Goal: Task Accomplishment & Management: Use online tool/utility

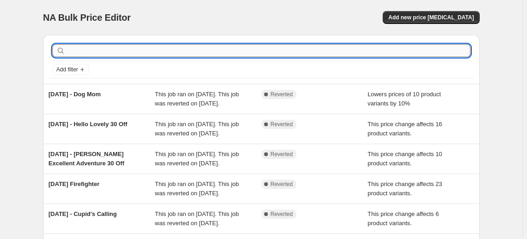
click at [127, 53] on input "text" at bounding box center [268, 50] width 403 height 13
type input "[DATE] - Sweet As Honey 2"
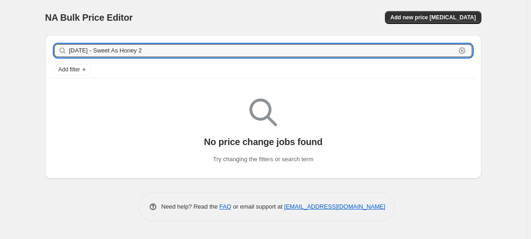
drag, startPoint x: 161, startPoint y: 49, endPoint x: -53, endPoint y: 58, distance: 214.3
click at [0, 58] on html "Home Settings Plans Skip to content NA Bulk Price Editor. This page is ready NA…" at bounding box center [265, 119] width 531 height 239
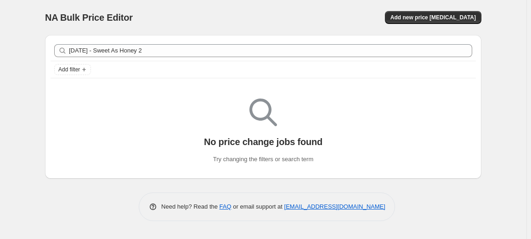
click at [439, 9] on div "NA Bulk Price Editor. This page is ready NA Bulk Price Editor Add new price [ME…" at bounding box center [263, 17] width 437 height 35
click at [433, 15] on span "Add new price [MEDICAL_DATA]" at bounding box center [433, 17] width 85 height 7
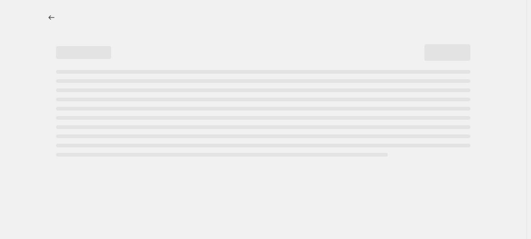
select select "percentage"
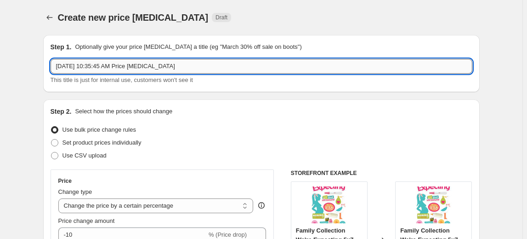
click at [192, 67] on input "[DATE] 10:35:45 AM Price [MEDICAL_DATA]" at bounding box center [262, 66] width 422 height 15
paste input "[DATE] - Sweet As Honey 2"
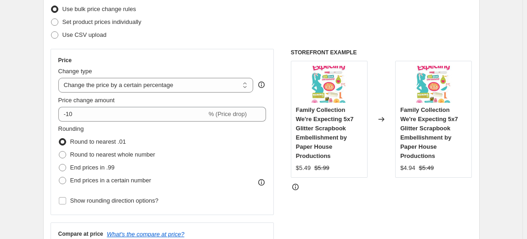
scroll to position [125, 0]
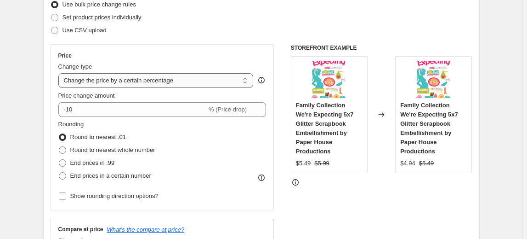
type input "[DATE] - Sweet As Honey 2"
click at [114, 83] on select "Change the price to a certain amount Change the price by a certain amount Chang…" at bounding box center [155, 80] width 195 height 15
select select "pcap"
click at [60, 73] on select "Change the price to a certain amount Change the price by a certain amount Chang…" at bounding box center [155, 80] width 195 height 15
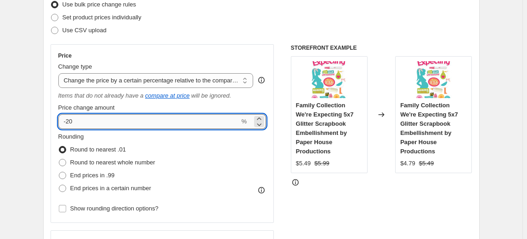
click at [94, 119] on input "-20" at bounding box center [149, 121] width 182 height 15
type input "-2"
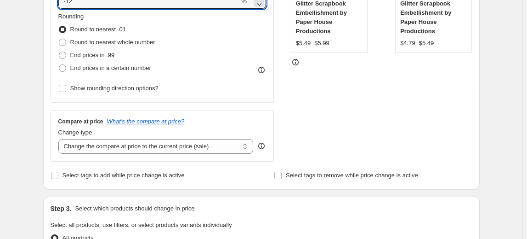
scroll to position [292, 0]
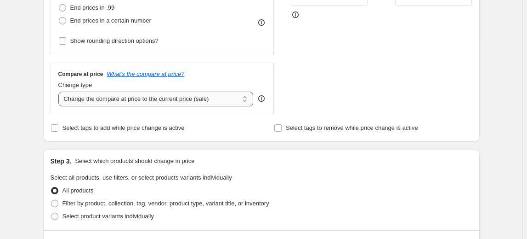
type input "-12"
click at [243, 100] on select "Change the compare at price to the current price (sale) Change the compare at p…" at bounding box center [155, 98] width 195 height 15
select select "no_change"
click at [60, 91] on select "Change the compare at price to the current price (sale) Change the compare at p…" at bounding box center [155, 98] width 195 height 15
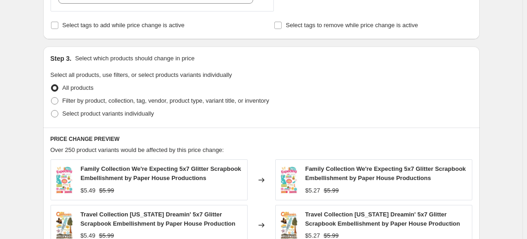
scroll to position [418, 0]
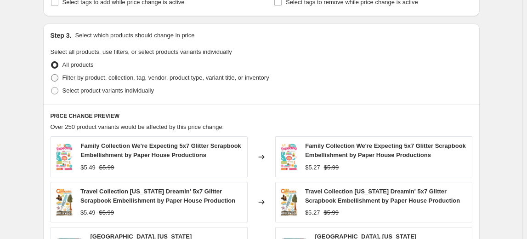
click at [57, 79] on span at bounding box center [54, 77] width 7 height 7
click at [51, 74] on input "Filter by product, collection, tag, vendor, product type, variant title, or inv…" at bounding box center [51, 74] width 0 height 0
radio input "true"
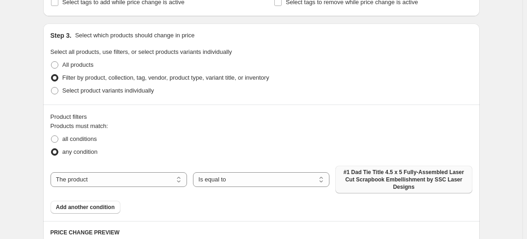
click at [382, 174] on span "#1 Dad Tie Title 4.5 x 5 Fully-Assembled Laser Cut Scrapbook Embellishment by S…" at bounding box center [403, 179] width 125 height 22
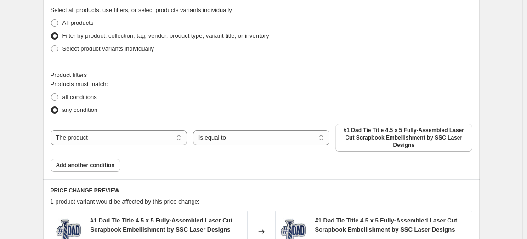
scroll to position [501, 0]
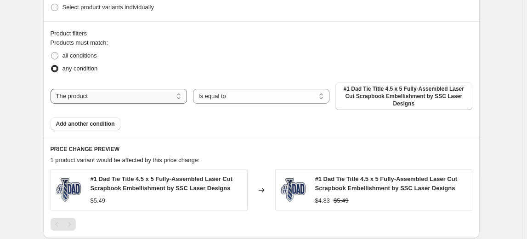
click at [153, 89] on select "The product The product's collection The product's tag The product's vendor The…" at bounding box center [119, 96] width 136 height 15
select select "collection"
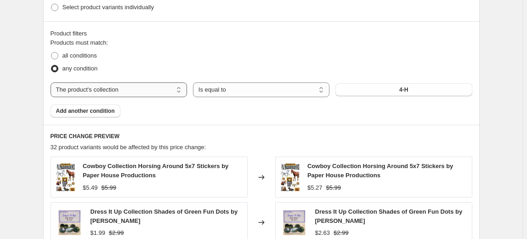
click at [164, 92] on select "The product The product's collection The product's tag The product's vendor The…" at bounding box center [119, 89] width 136 height 15
click at [150, 56] on div "all conditions" at bounding box center [262, 55] width 422 height 13
click at [62, 55] on label "all conditions" at bounding box center [74, 55] width 46 height 13
click at [51, 52] on input "all conditions" at bounding box center [51, 52] width 0 height 0
radio input "true"
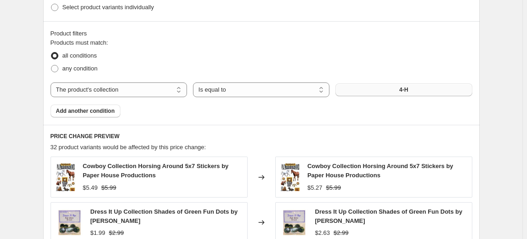
click at [391, 91] on button "4-H" at bounding box center [403, 89] width 136 height 13
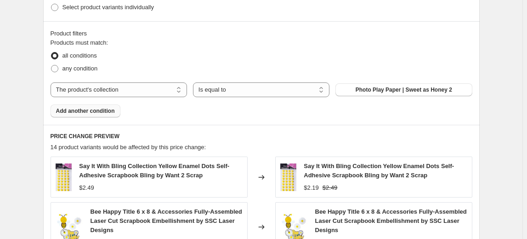
click at [74, 110] on span "Add another condition" at bounding box center [85, 110] width 59 height 7
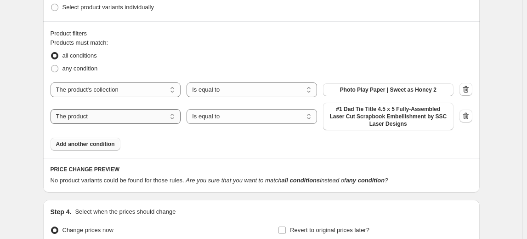
click at [149, 117] on select "The product The product's collection The product's tag The product's vendor The…" at bounding box center [116, 116] width 131 height 15
select select "vendor"
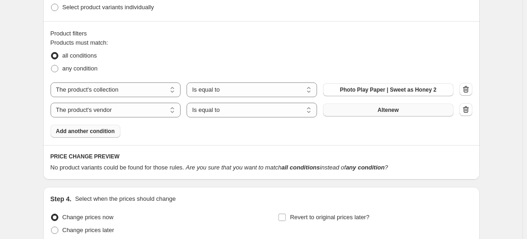
click at [415, 111] on button "Altenew" at bounding box center [388, 109] width 131 height 13
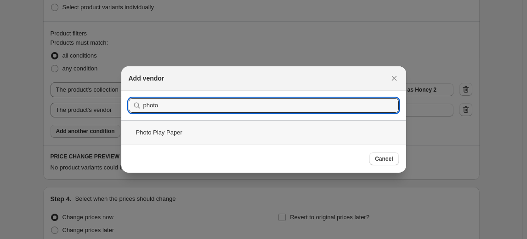
type input "photo"
click at [166, 134] on div "Photo Play Paper" at bounding box center [263, 132] width 285 height 24
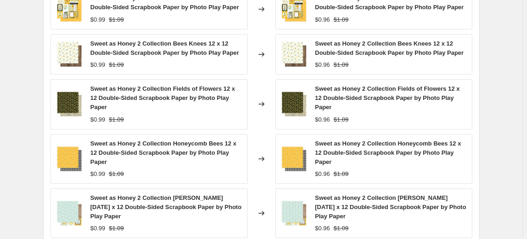
scroll to position [710, 0]
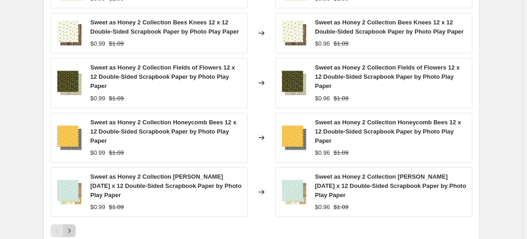
click at [70, 226] on icon "Next" at bounding box center [69, 230] width 9 height 9
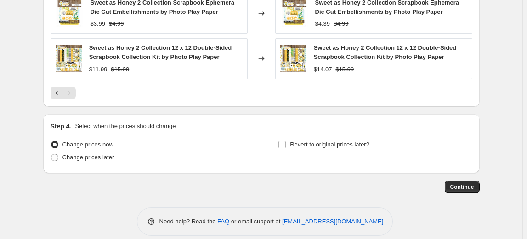
scroll to position [738, 0]
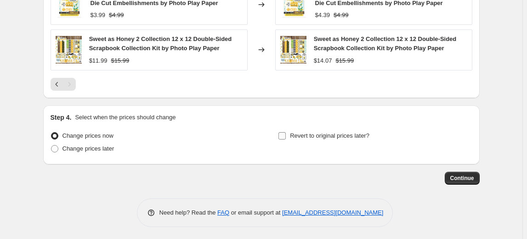
click at [290, 137] on label "Revert to original prices later?" at bounding box center [323, 135] width 91 height 13
click at [286, 137] on input "Revert to original prices later?" at bounding box center [281, 135] width 7 height 7
checkbox input "true"
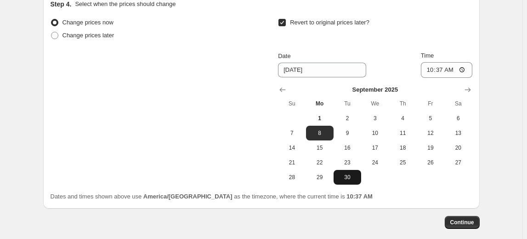
scroll to position [864, 0]
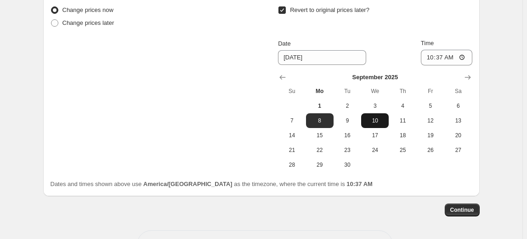
click at [381, 121] on span "10" at bounding box center [375, 120] width 20 height 7
type input "[DATE]"
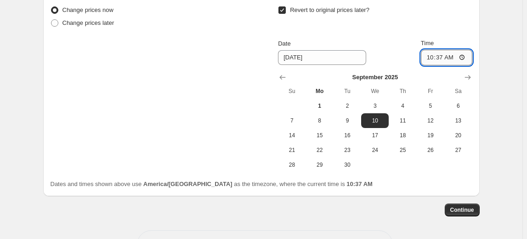
click at [434, 57] on input "10:37" at bounding box center [446, 58] width 51 height 16
type input "23:59"
click at [467, 204] on button "Continue" at bounding box center [462, 209] width 35 height 13
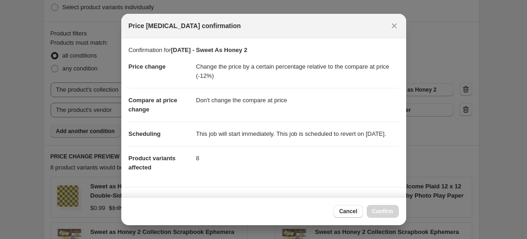
scroll to position [0, 0]
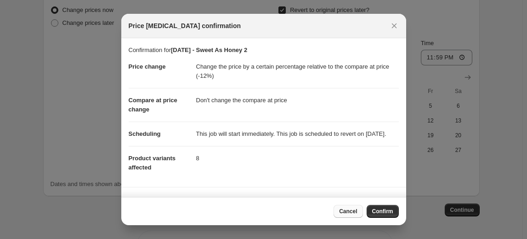
click at [349, 211] on span "Cancel" at bounding box center [348, 210] width 18 height 7
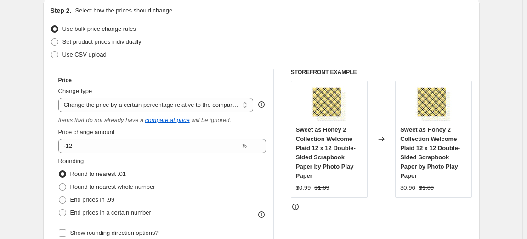
scroll to position [70, 0]
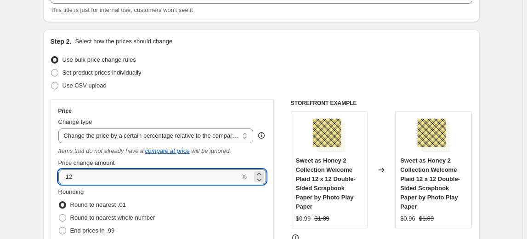
click at [204, 177] on input "-12" at bounding box center [149, 176] width 182 height 15
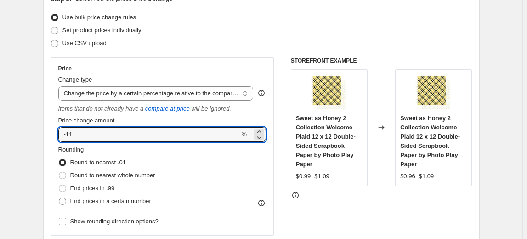
scroll to position [112, 0]
click at [264, 137] on icon at bounding box center [259, 137] width 9 height 9
type input "-12"
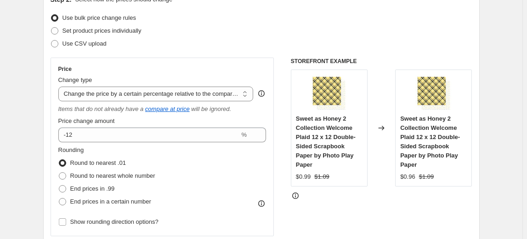
click at [407, 211] on div "STOREFRONT EXAMPLE Sweet as Honey 2 Collection Welcome Plaid 12 x 12 Double-Sid…" at bounding box center [382, 175] width 182 height 237
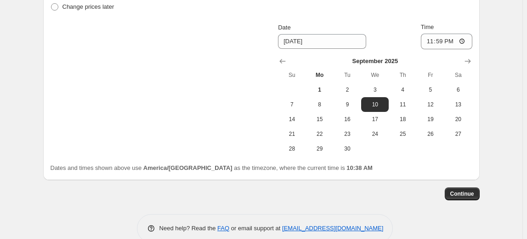
scroll to position [896, 0]
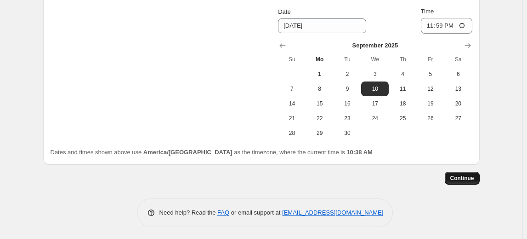
click at [475, 171] on button "Continue" at bounding box center [462, 177] width 35 height 13
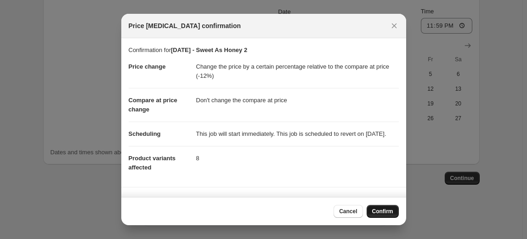
click at [385, 208] on span "Confirm" at bounding box center [382, 210] width 21 height 7
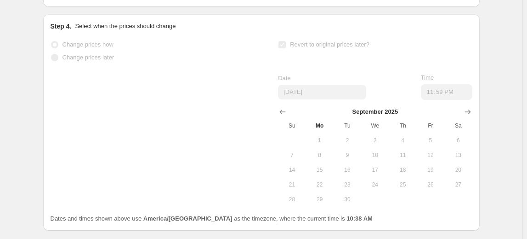
select select "pcap"
select select "no_change"
select select "collection"
select select "vendor"
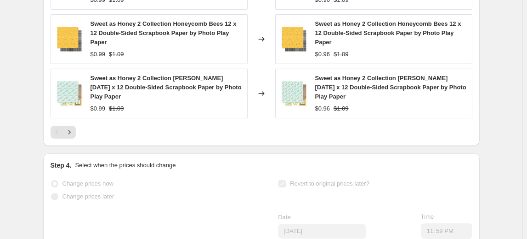
scroll to position [0, 0]
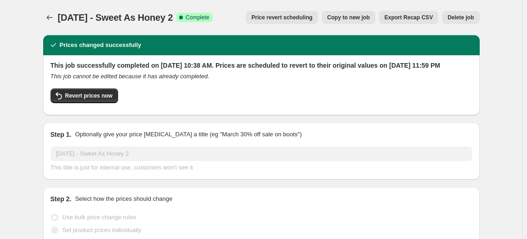
click at [345, 19] on span "Copy to new job" at bounding box center [348, 17] width 43 height 7
select select "pcap"
select select "no_change"
select select "collection"
select select "vendor"
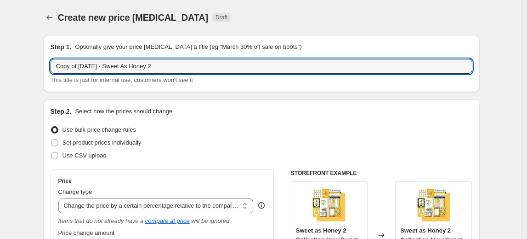
drag, startPoint x: 170, startPoint y: 67, endPoint x: 28, endPoint y: 68, distance: 141.5
click at [142, 69] on input "2025-09-" at bounding box center [262, 66] width 422 height 15
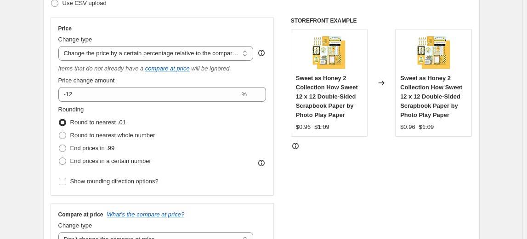
scroll to position [167, 0]
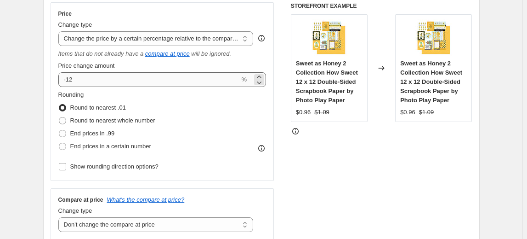
type input "[DATE] - Track & Field"
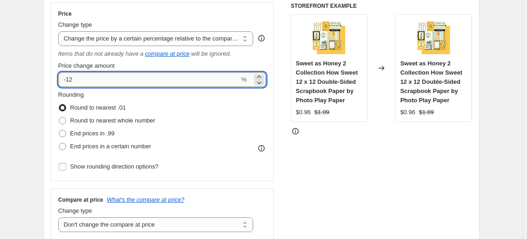
click at [81, 79] on input "-12" at bounding box center [149, 79] width 182 height 15
click at [261, 82] on icon at bounding box center [259, 82] width 9 height 9
click at [263, 75] on icon at bounding box center [259, 76] width 9 height 9
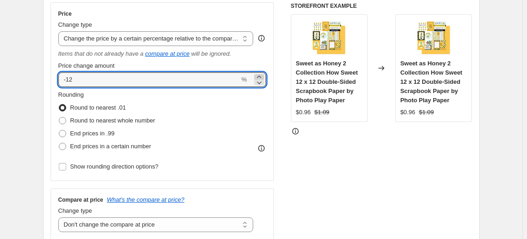
click at [263, 75] on icon at bounding box center [259, 76] width 9 height 9
type input "-10"
click at [317, 178] on div "STOREFRONT EXAMPLE Sweet as Honey 2 Collection How Sweet 12 x 12 Double-Sided S…" at bounding box center [382, 120] width 182 height 237
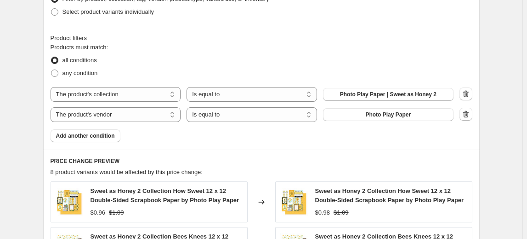
scroll to position [501, 0]
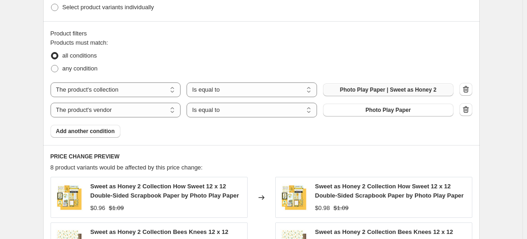
click at [342, 90] on button "Photo Play Paper | Sweet as Honey 2" at bounding box center [388, 89] width 131 height 13
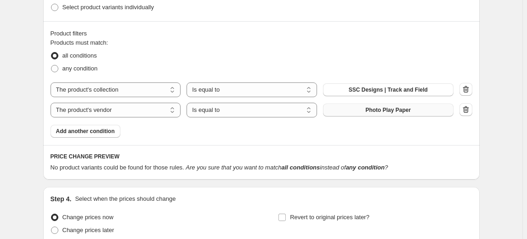
click at [392, 111] on span "Photo Play Paper" at bounding box center [387, 109] width 45 height 7
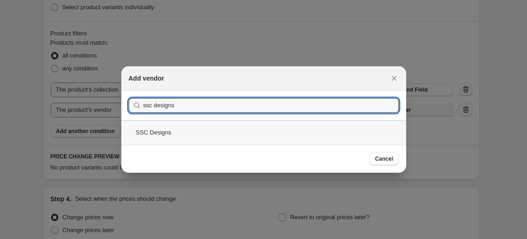
type input "ssc designs"
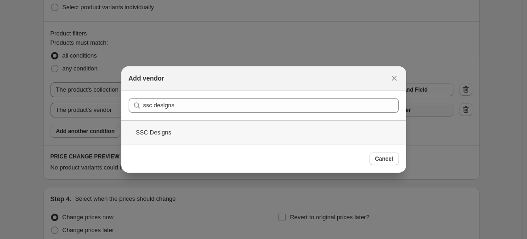
click at [151, 139] on div "SSC Designs" at bounding box center [263, 132] width 285 height 24
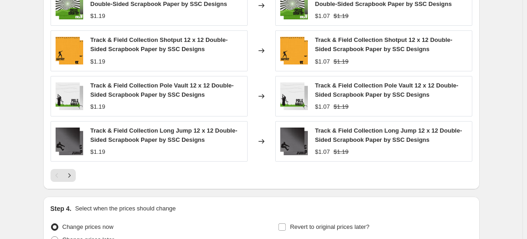
scroll to position [752, 0]
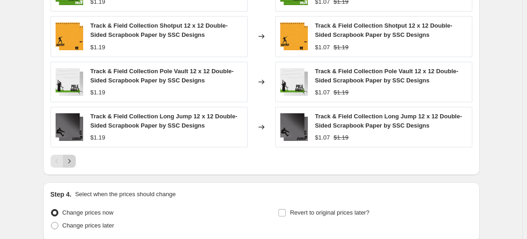
click at [70, 161] on icon "Next" at bounding box center [69, 161] width 2 height 4
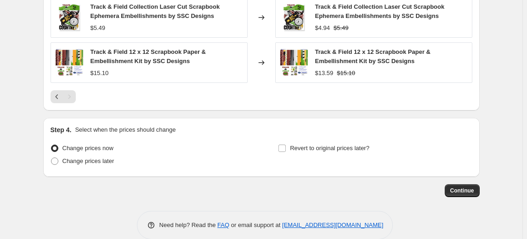
scroll to position [828, 0]
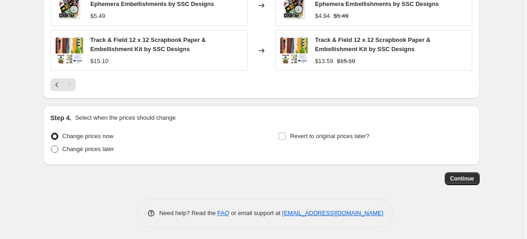
click at [67, 147] on span "Change prices later" at bounding box center [88, 148] width 52 height 7
click at [51, 146] on input "Change prices later" at bounding box center [51, 145] width 0 height 0
radio input "true"
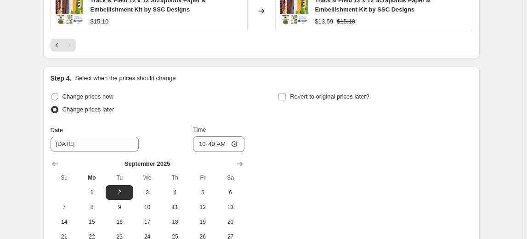
scroll to position [954, 0]
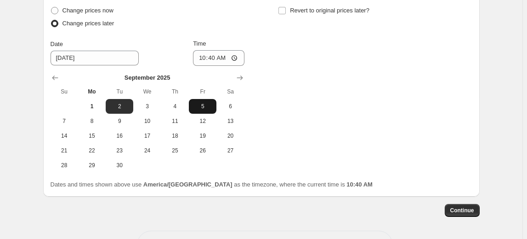
click at [204, 106] on span "5" at bounding box center [203, 105] width 20 height 7
type input "[DATE]"
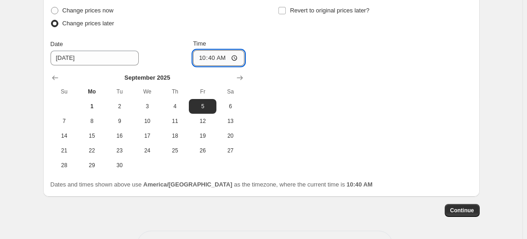
click at [202, 57] on input "10:40" at bounding box center [218, 58] width 51 height 16
type input "00:01"
click at [284, 7] on input "Revert to original prices later?" at bounding box center [281, 10] width 7 height 7
checkbox input "true"
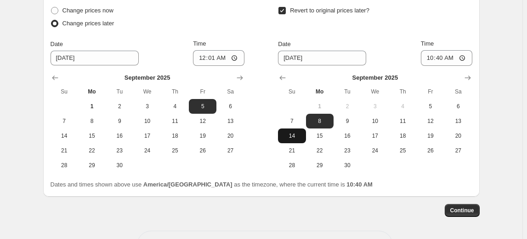
click at [295, 135] on span "14" at bounding box center [292, 135] width 20 height 7
type input "[DATE]"
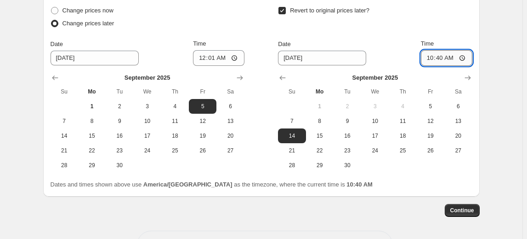
click at [431, 55] on input "10:40" at bounding box center [446, 58] width 51 height 16
type input "23:59"
click at [468, 210] on span "Continue" at bounding box center [462, 209] width 24 height 7
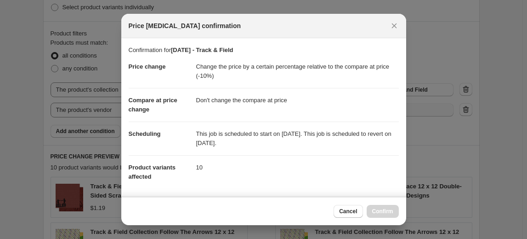
scroll to position [0, 0]
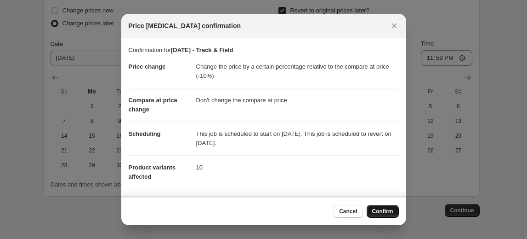
click at [377, 212] on span "Confirm" at bounding box center [382, 210] width 21 height 7
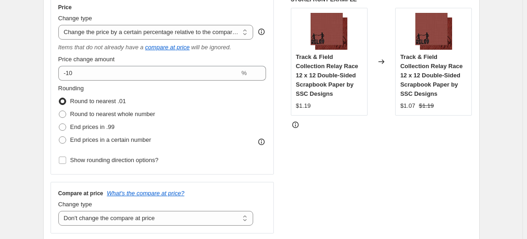
scroll to position [122, 0]
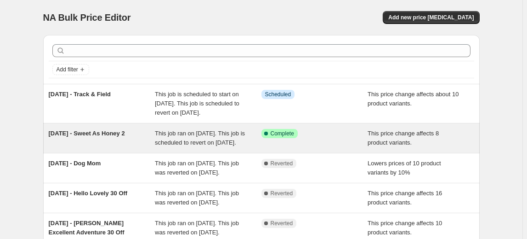
click at [85, 136] on span "[DATE] - Sweet As Honey 2" at bounding box center [87, 133] width 76 height 7
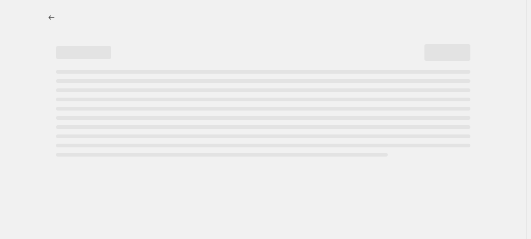
select select "pcap"
select select "no_change"
select select "collection"
select select "vendor"
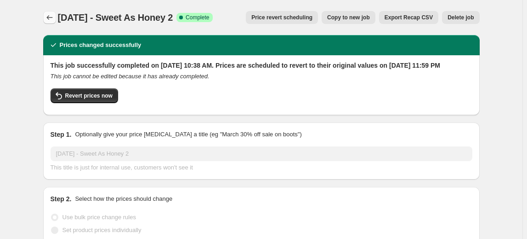
click at [54, 14] on icon "Price change jobs" at bounding box center [49, 17] width 9 height 9
